Goal: Information Seeking & Learning: Learn about a topic

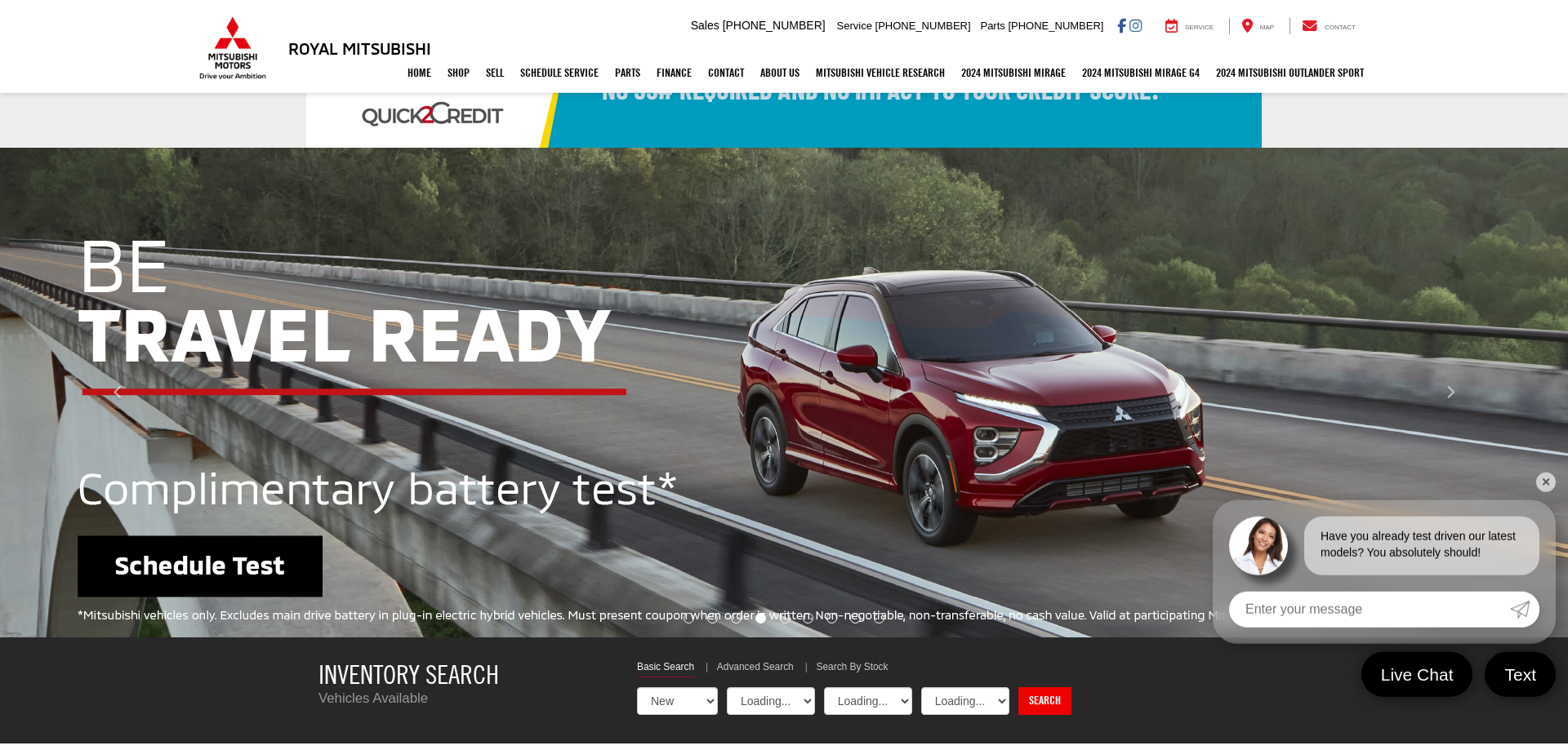
select select "Mitsubishi"
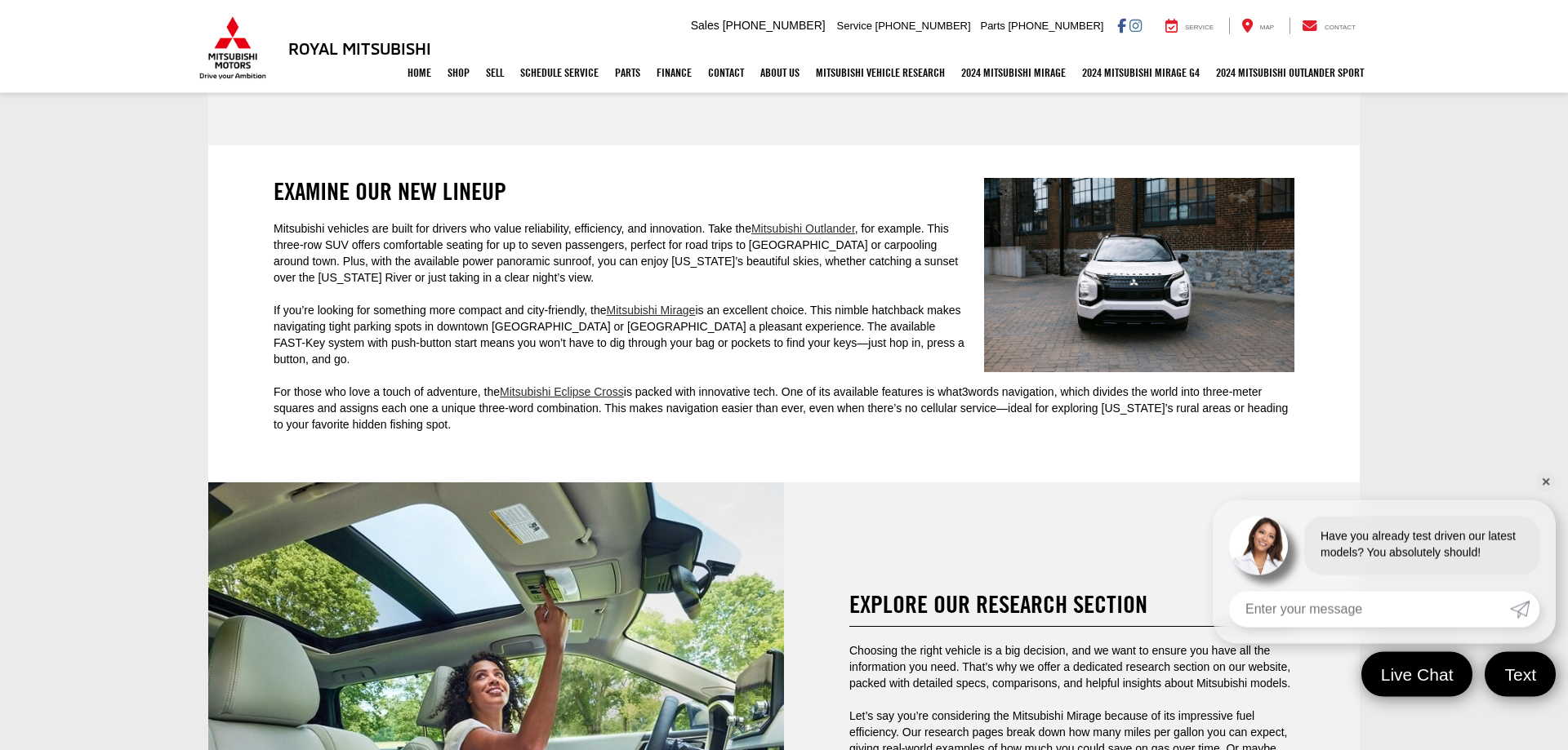
scroll to position [3080, 0]
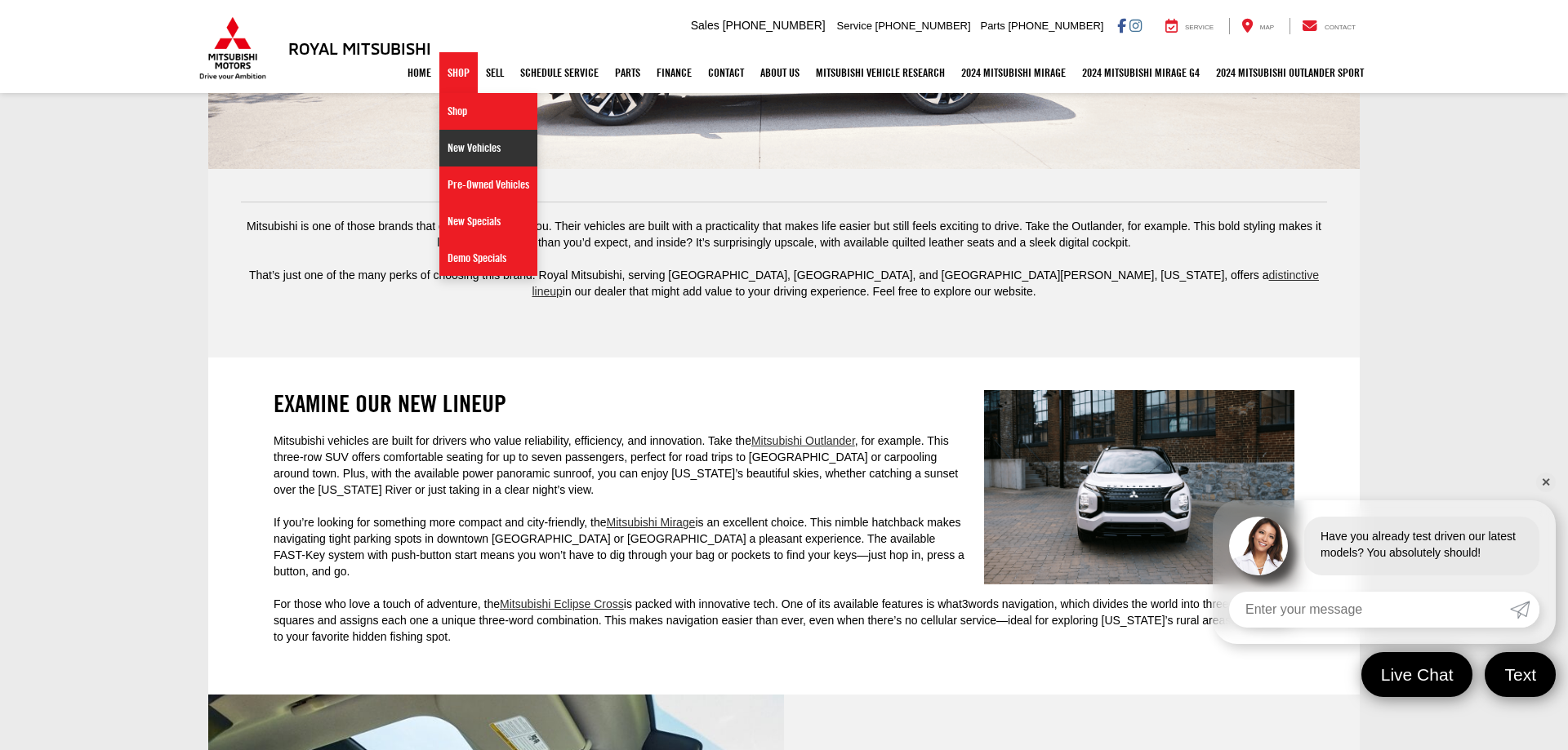
click at [468, 144] on link "New Vehicles" at bounding box center [488, 148] width 98 height 37
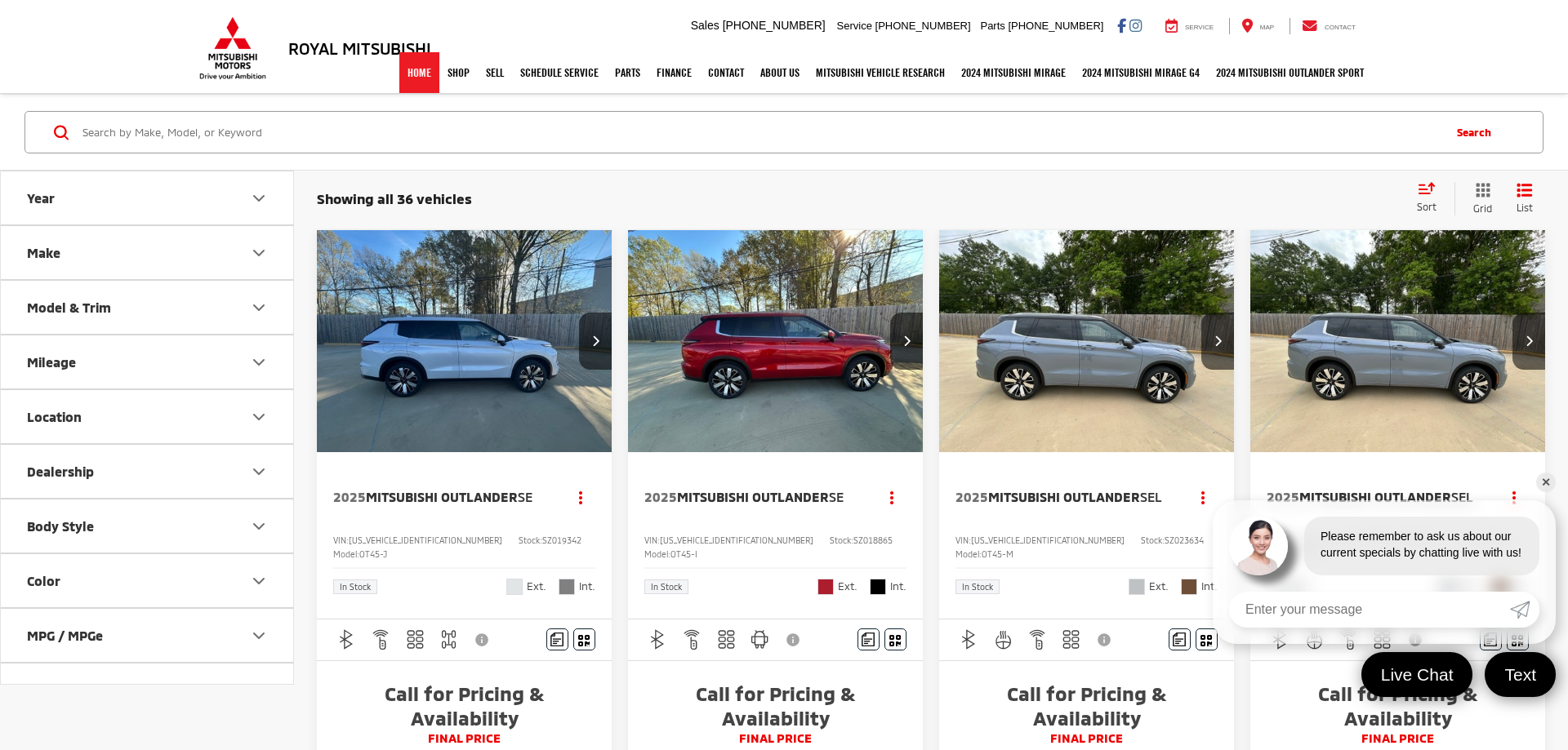
click at [401, 80] on link "Home" at bounding box center [419, 73] width 40 height 41
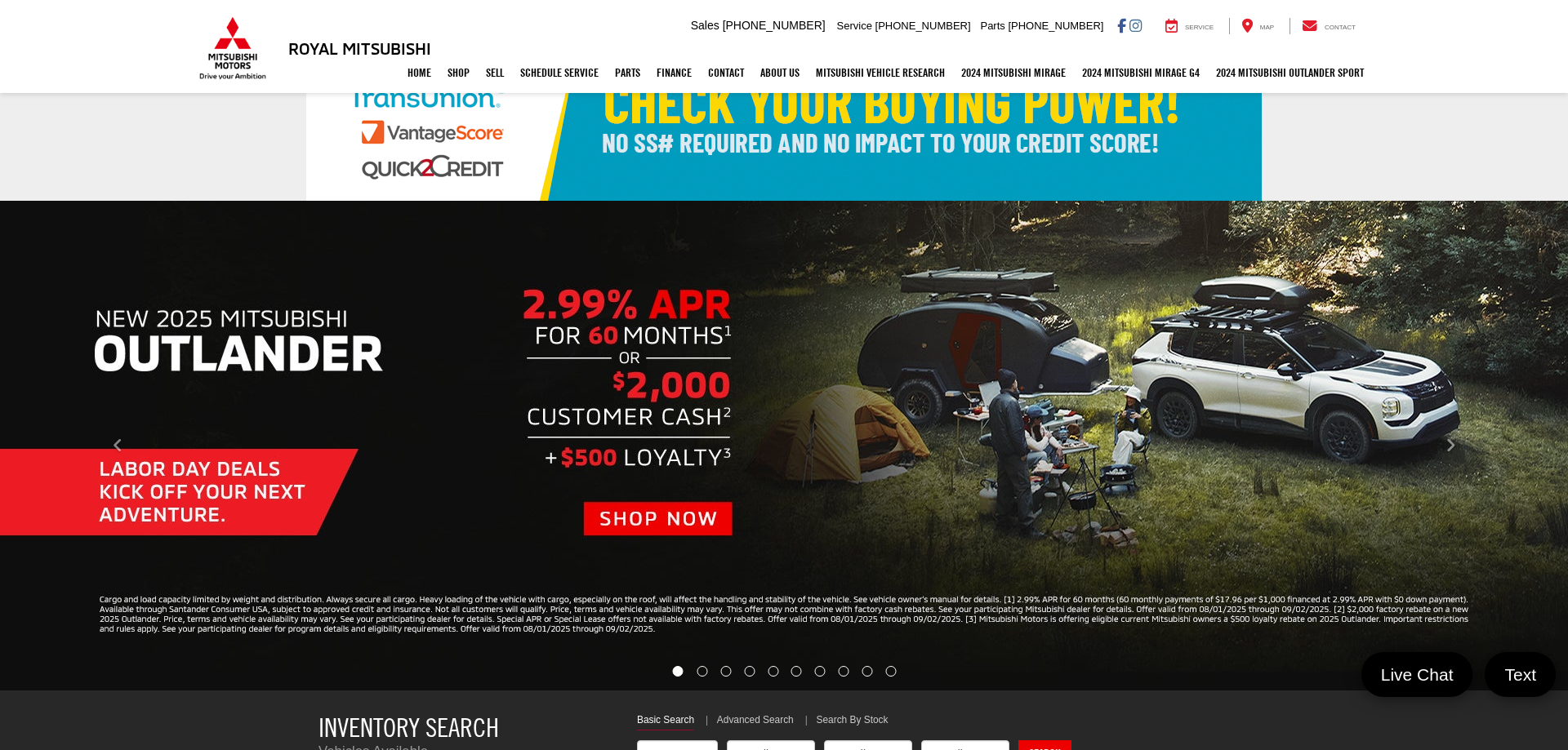
scroll to position [83, 0]
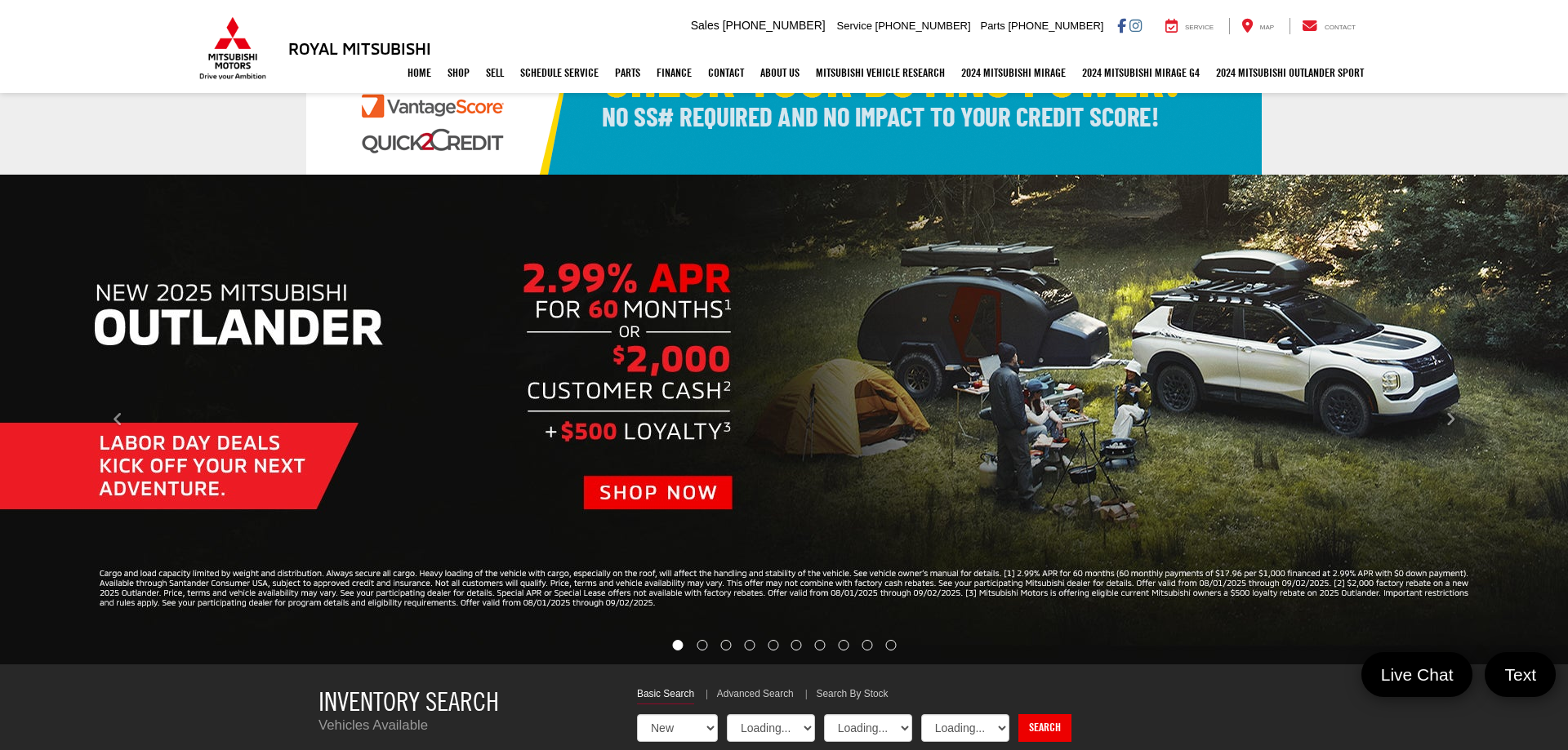
select select "Mitsubishi"
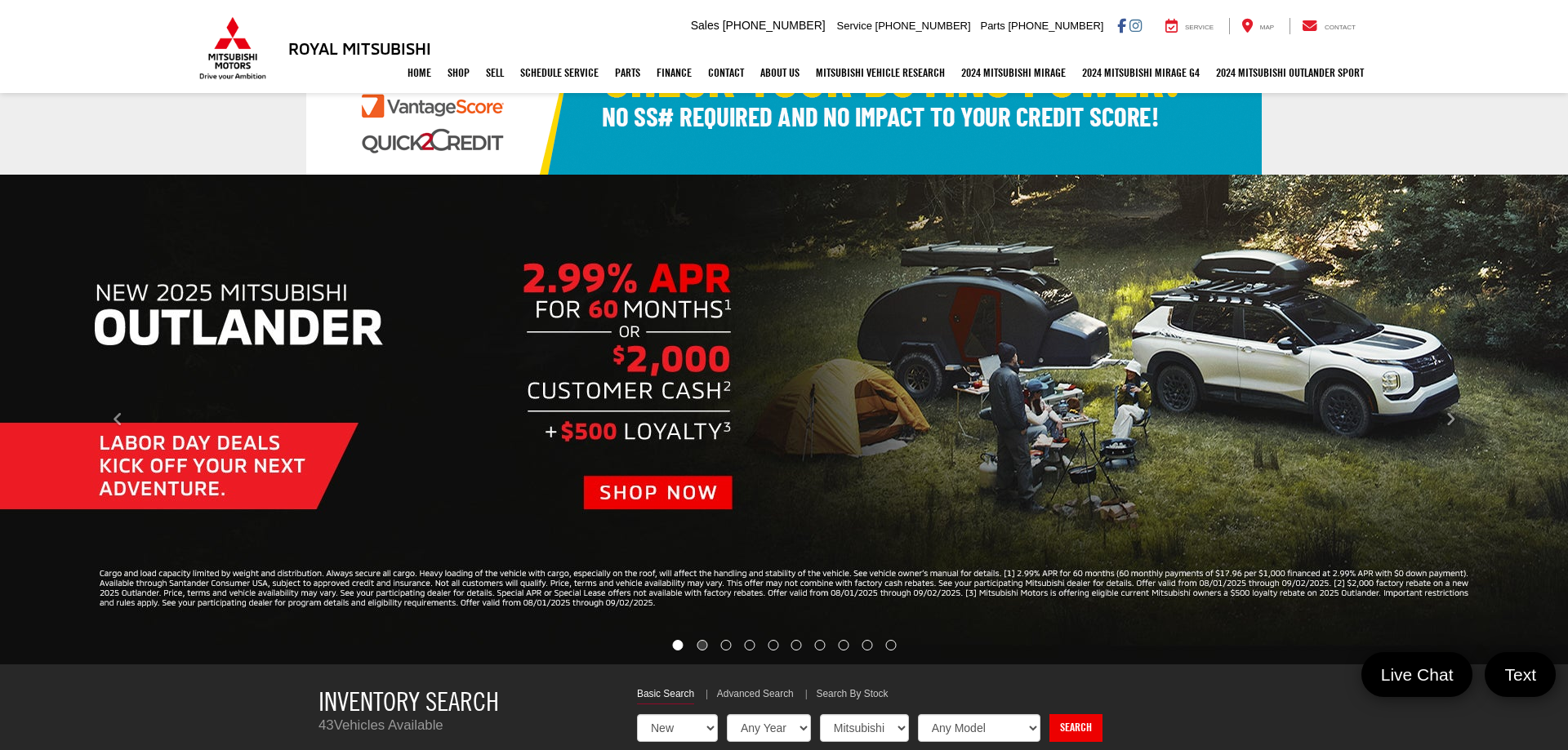
click at [697, 644] on li "Go to slide number 2." at bounding box center [702, 645] width 11 height 11
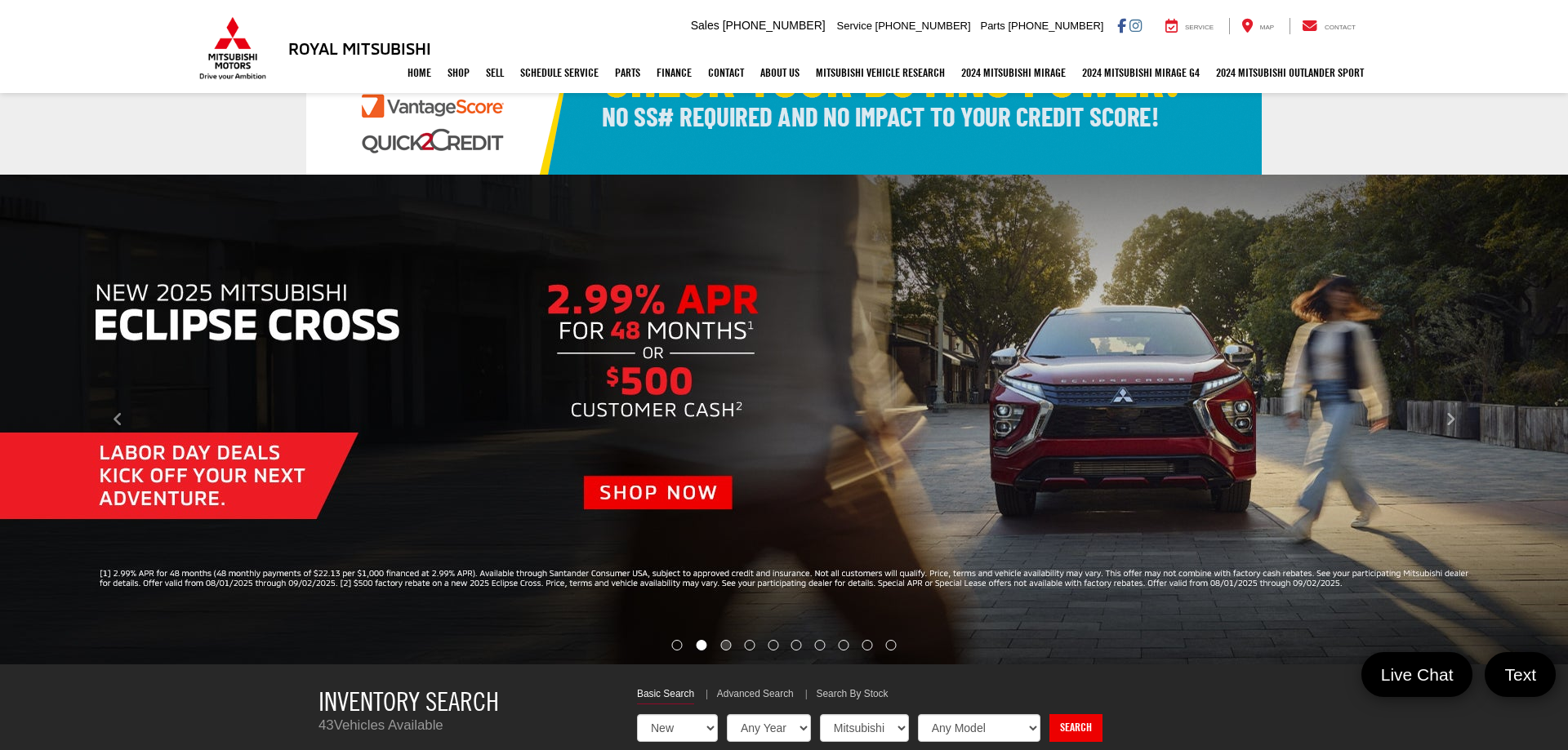
click at [727, 647] on li "Go to slide number 3." at bounding box center [725, 645] width 11 height 11
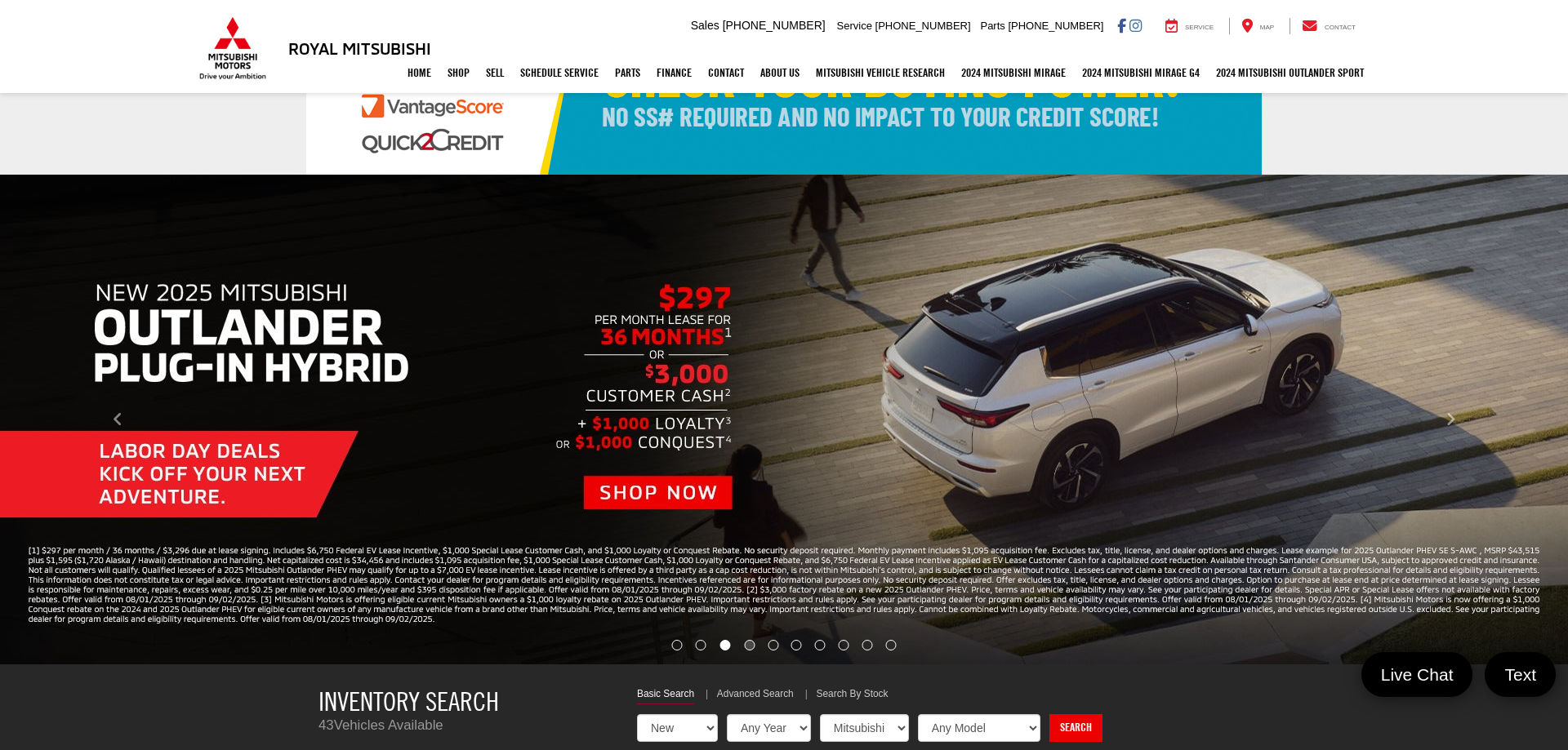
click at [744, 647] on li "Go to slide number 4." at bounding box center [749, 645] width 11 height 11
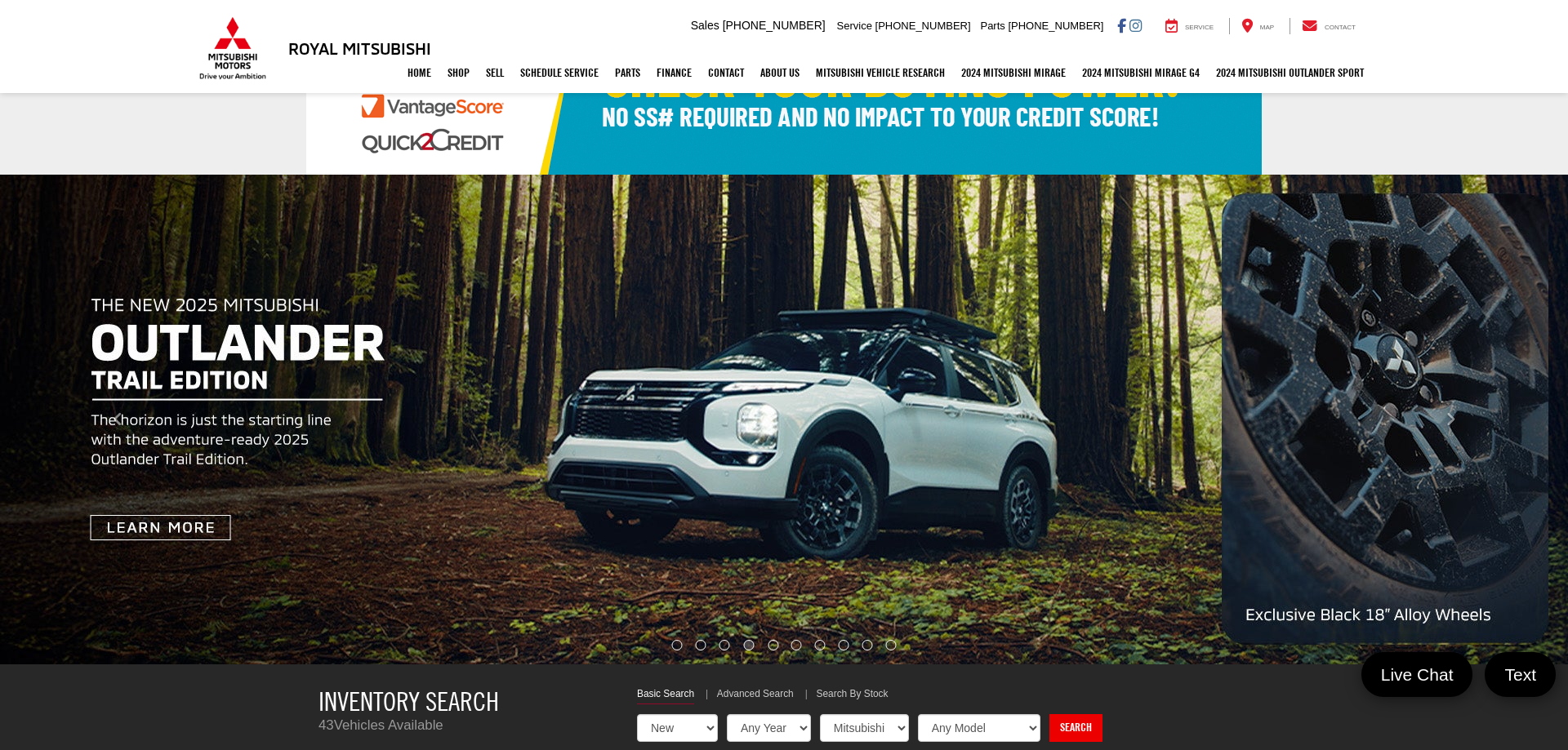
click at [750, 647] on li "Go to slide number 4." at bounding box center [748, 645] width 11 height 11
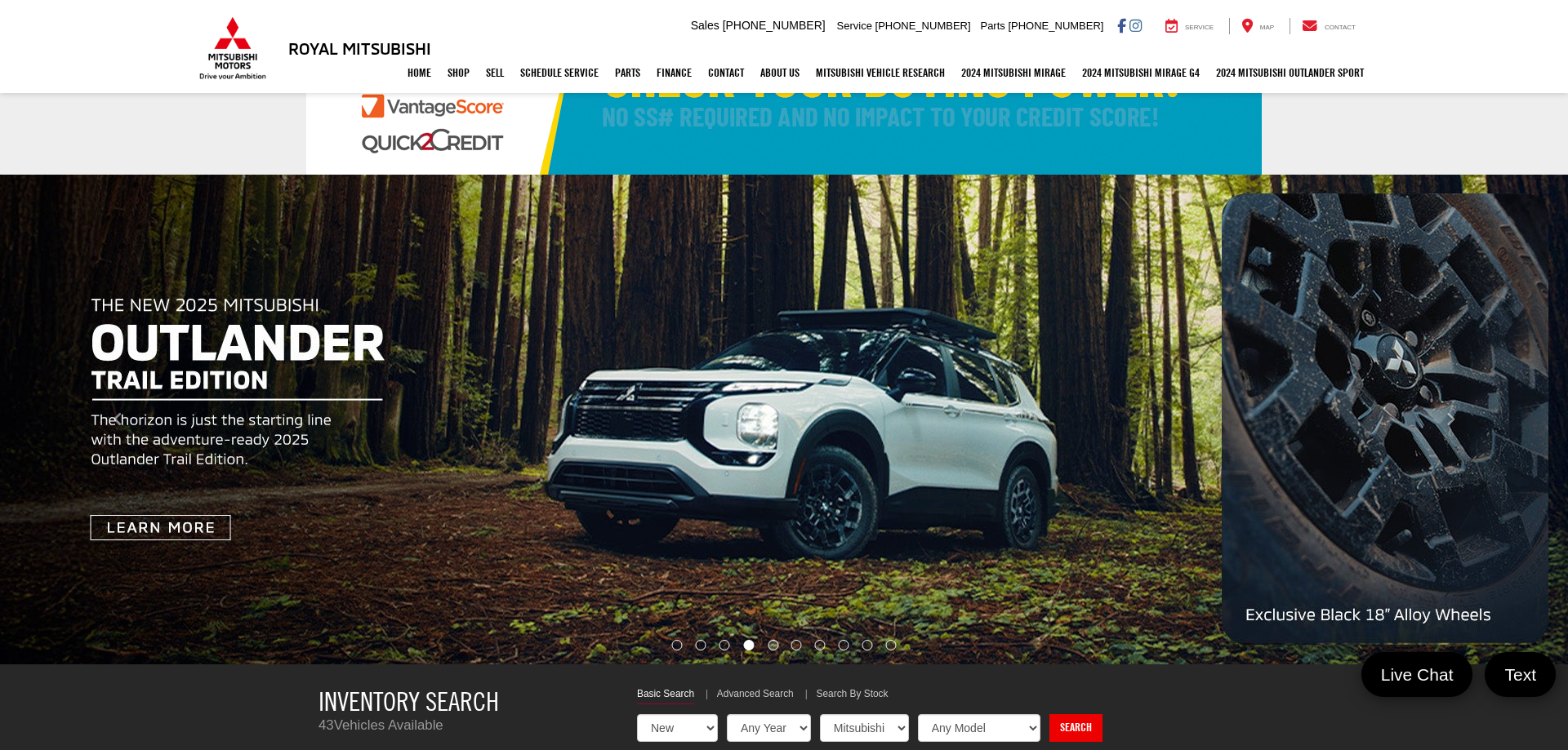
click at [768, 649] on li "Go to slide number 5." at bounding box center [773, 645] width 11 height 11
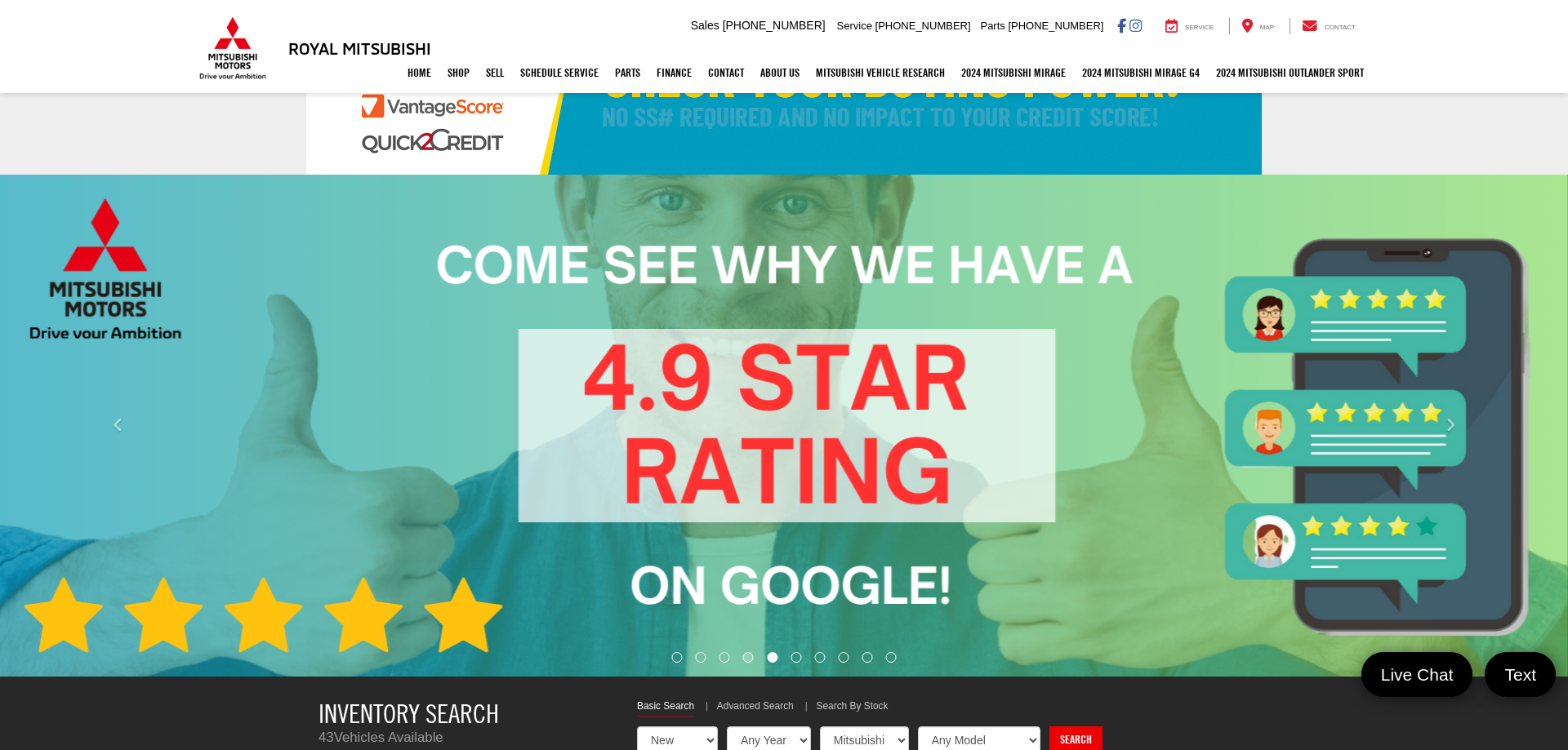
click at [750, 653] on li "Go to slide number 4." at bounding box center [747, 657] width 11 height 11
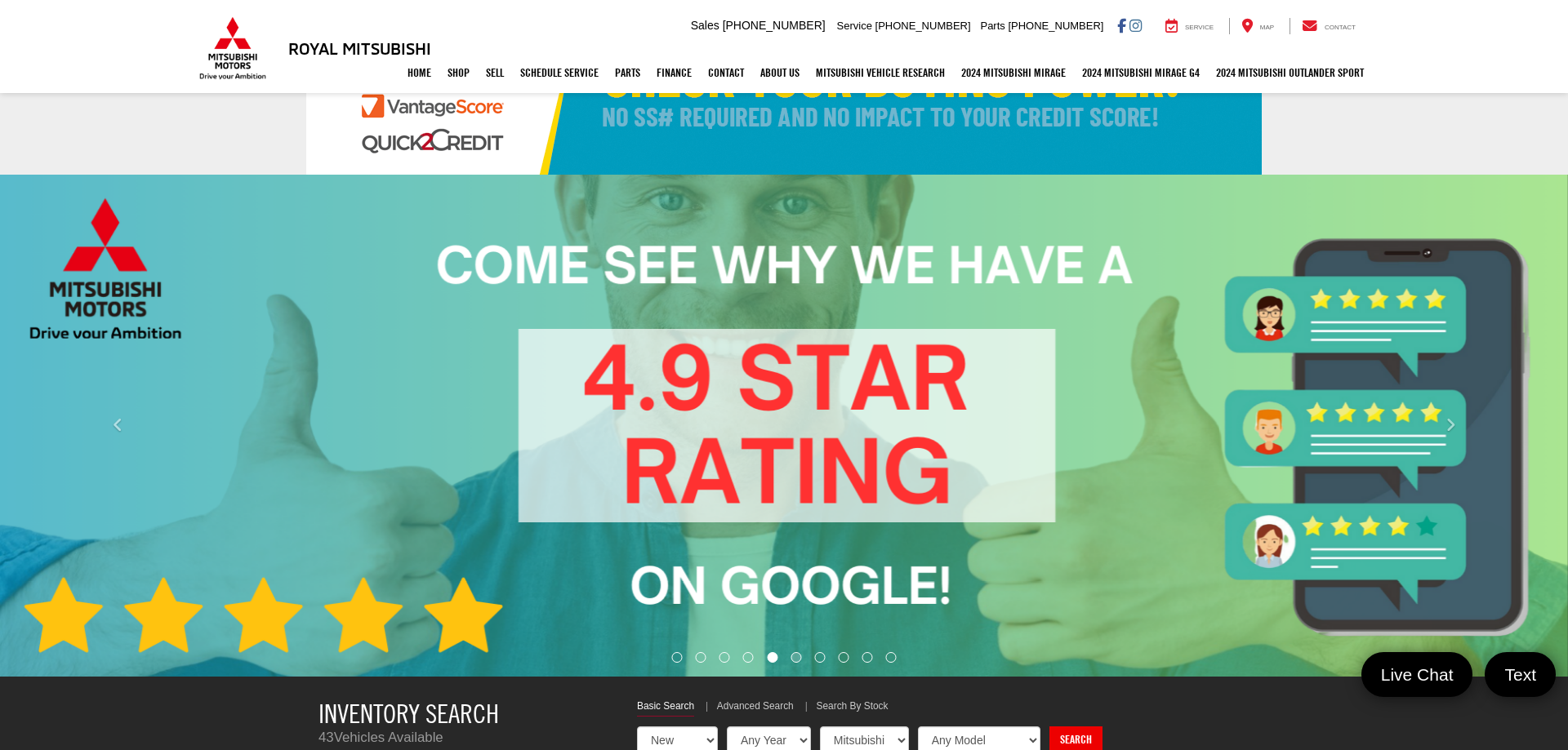
click at [795, 662] on div "Carousel section with vehicle pictures - may contain disclaimers." at bounding box center [784, 426] width 1568 height 502
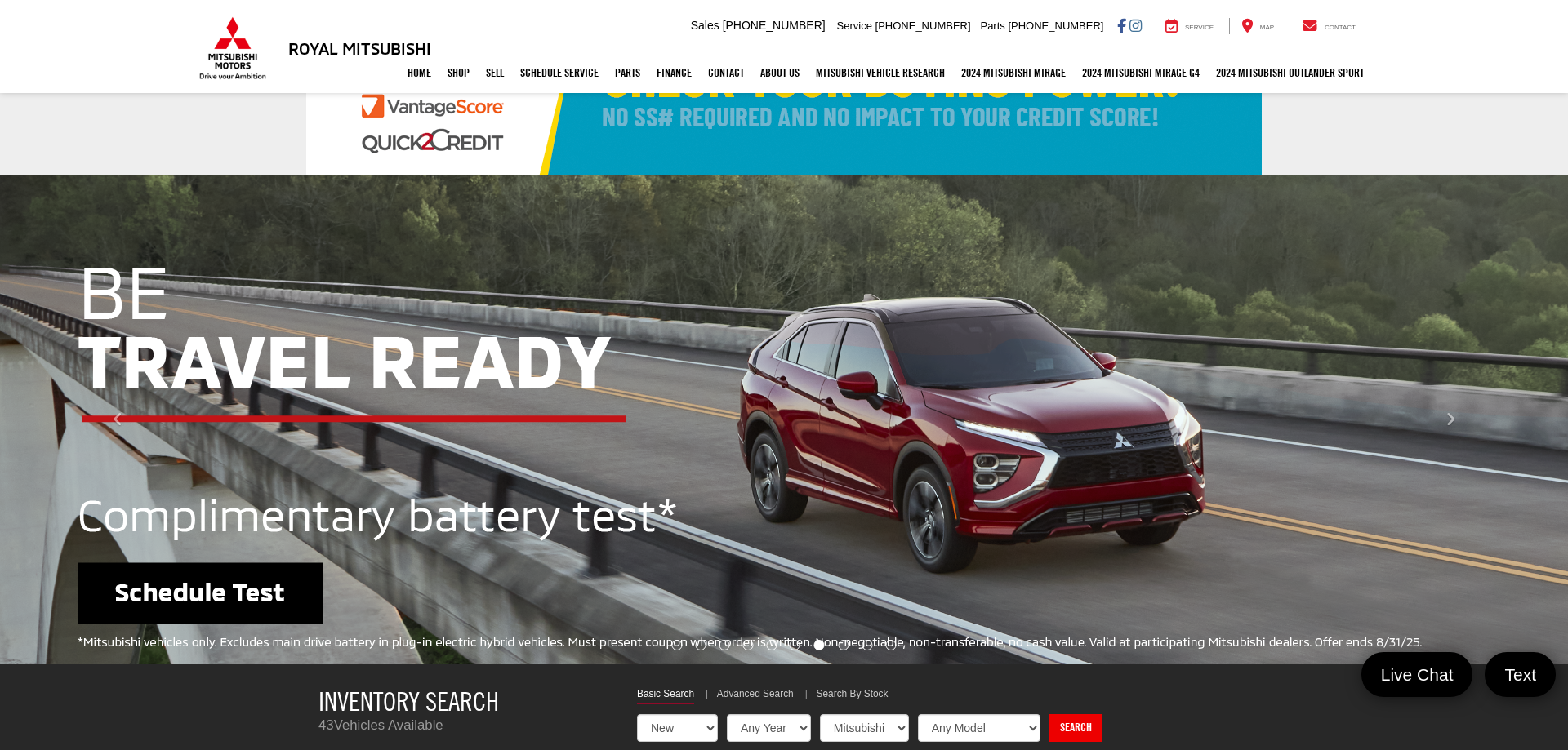
click at [846, 648] on li "Go to slide number 8." at bounding box center [844, 645] width 11 height 11
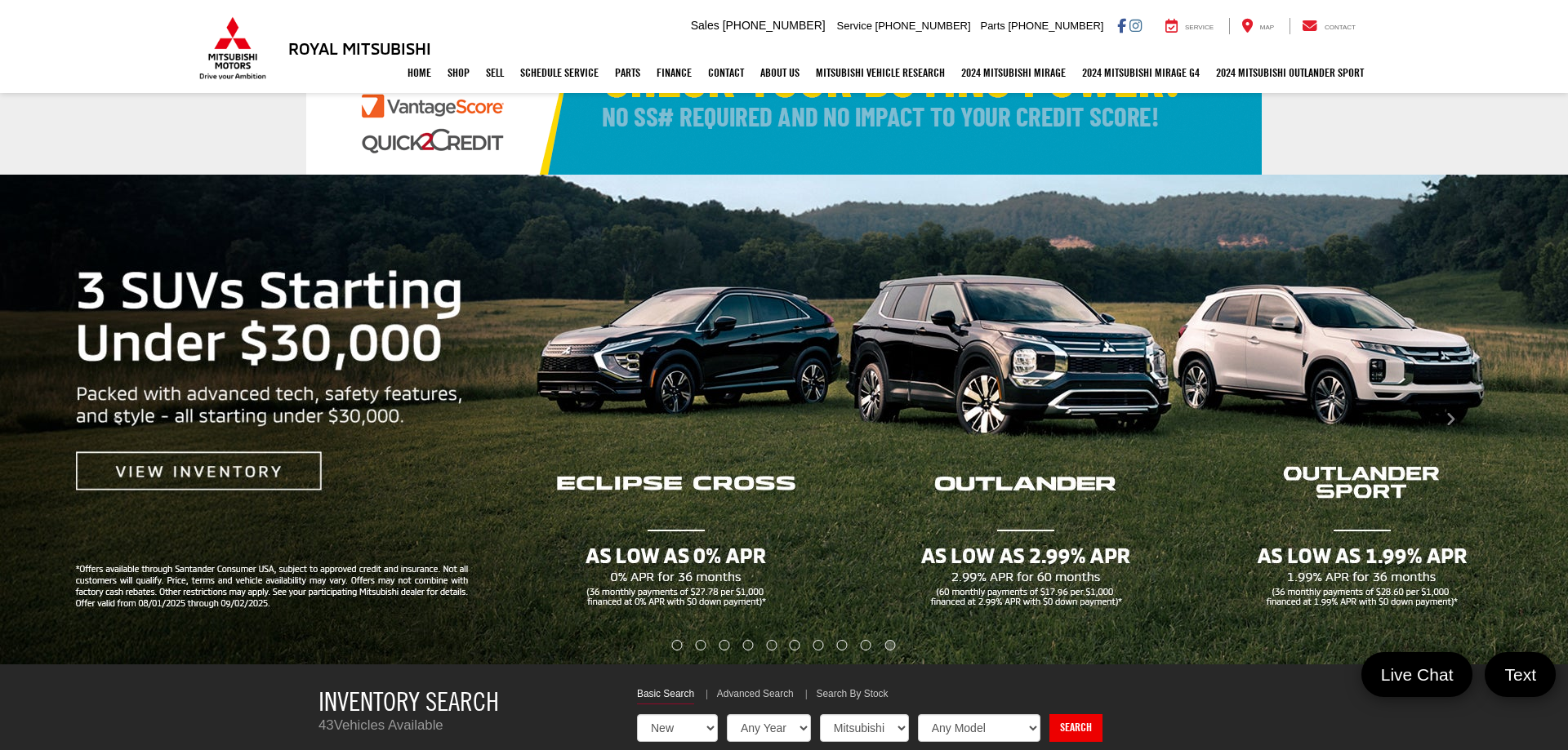
click at [889, 645] on div "Carousel section with vehicle pictures - may contain disclaimers." at bounding box center [784, 419] width 1568 height 490
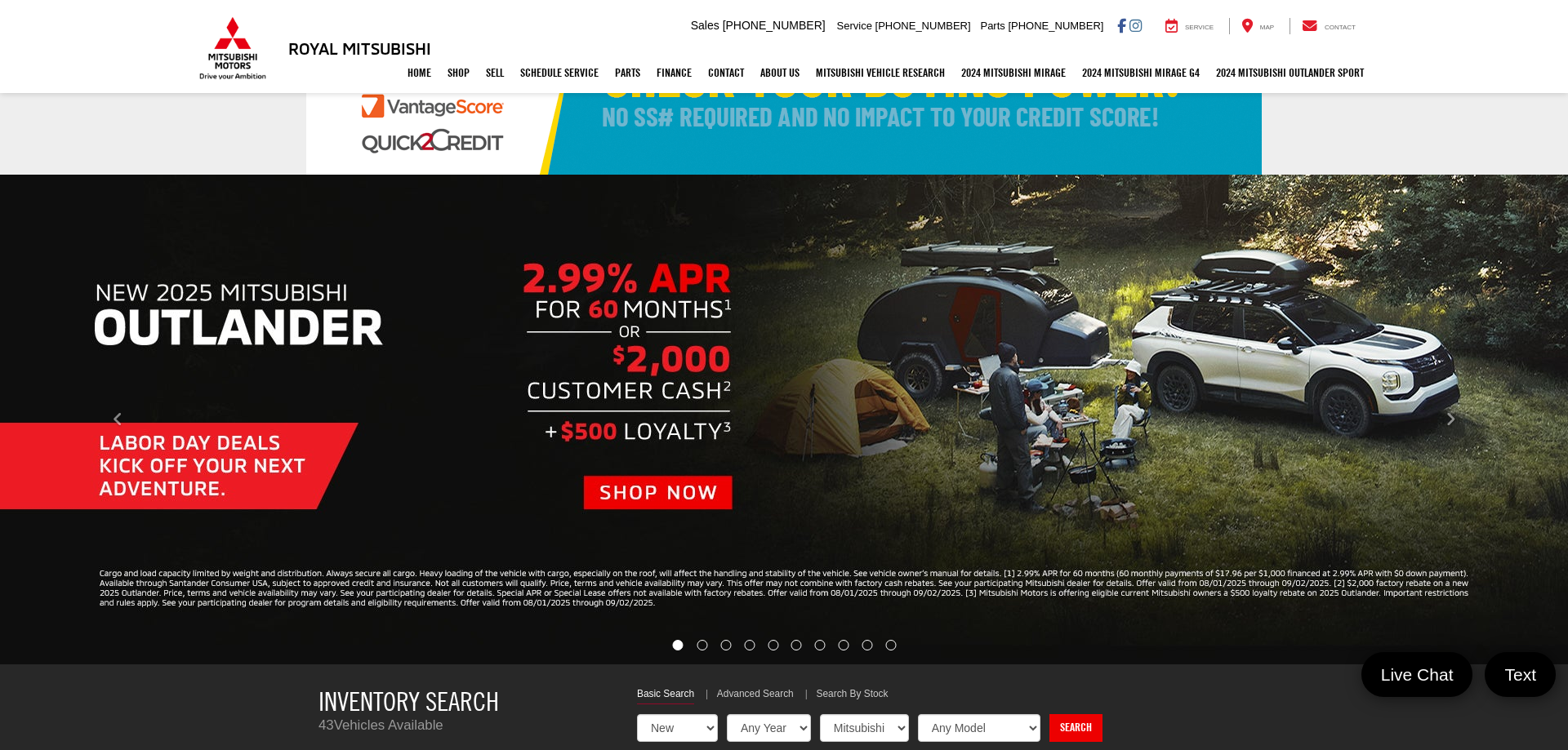
scroll to position [0, 0]
